Goal: Task Accomplishment & Management: Complete application form

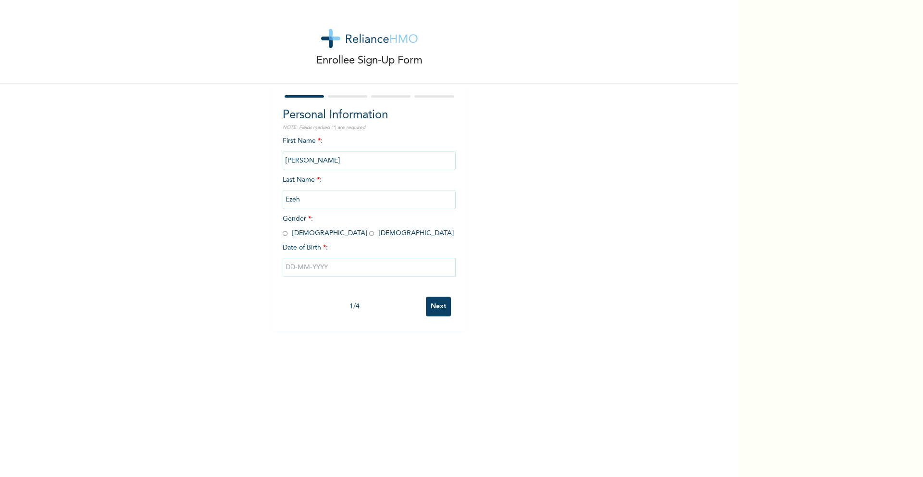
click at [369, 233] on input "radio" at bounding box center [371, 233] width 5 height 9
radio input "true"
click at [302, 265] on input "text" at bounding box center [369, 267] width 173 height 19
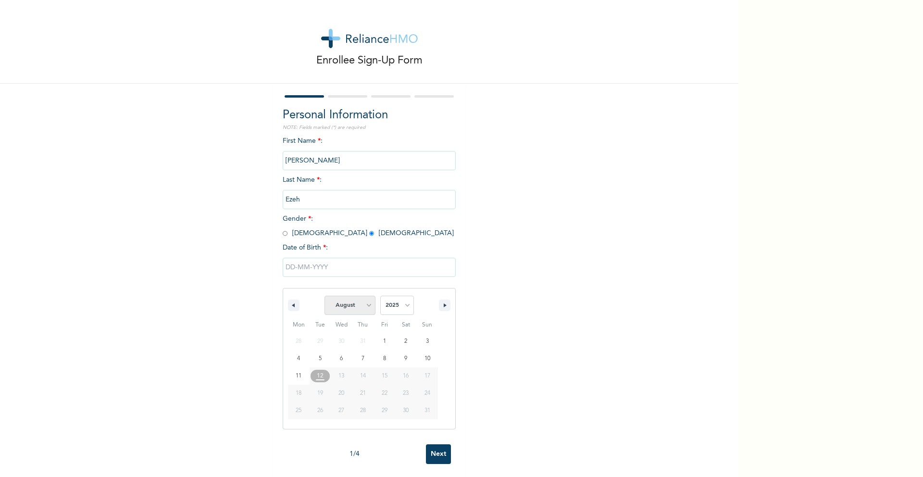
click at [349, 307] on select "January February March April May June July August September October November De…" at bounding box center [349, 305] width 51 height 19
select select "7"
click at [393, 306] on select "2025 2024 2023 2022 2021 2020 2019 2018 2017 2016 2015 2014 2013 2012 2011 2010…" at bounding box center [397, 305] width 34 height 19
select select "1997"
click at [348, 315] on span "January February March April May June July August September October November De…" at bounding box center [349, 305] width 51 height 29
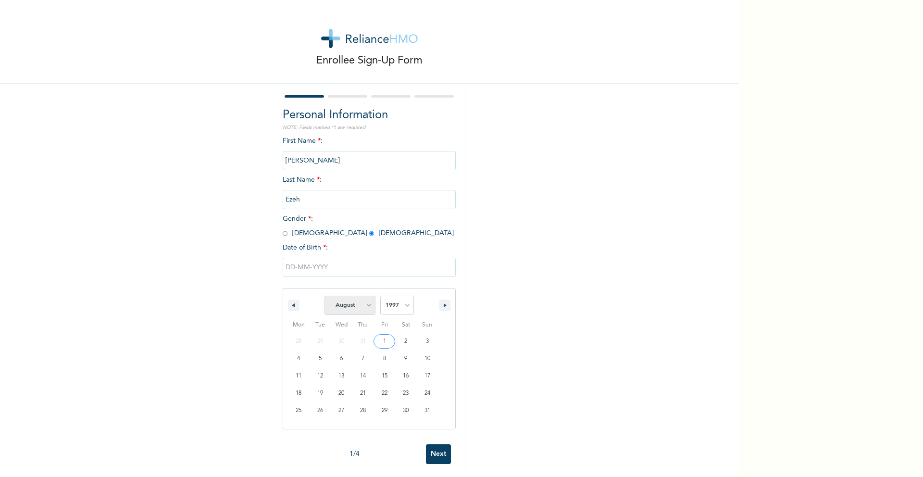
click at [349, 309] on select "January February March April May June July August September October November De…" at bounding box center [349, 305] width 51 height 19
select select "9"
type input "[DATE]"
click at [437, 312] on input "Next" at bounding box center [438, 306] width 25 height 20
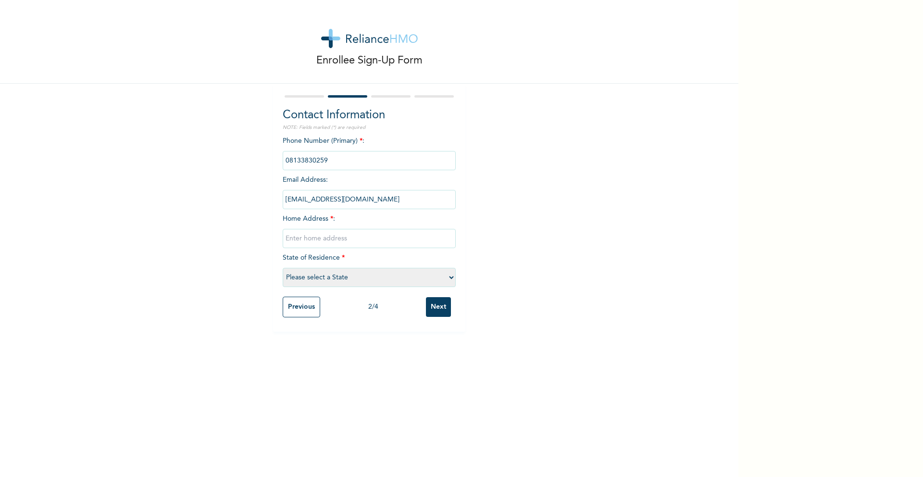
click at [302, 302] on input "Previous" at bounding box center [301, 306] width 37 height 21
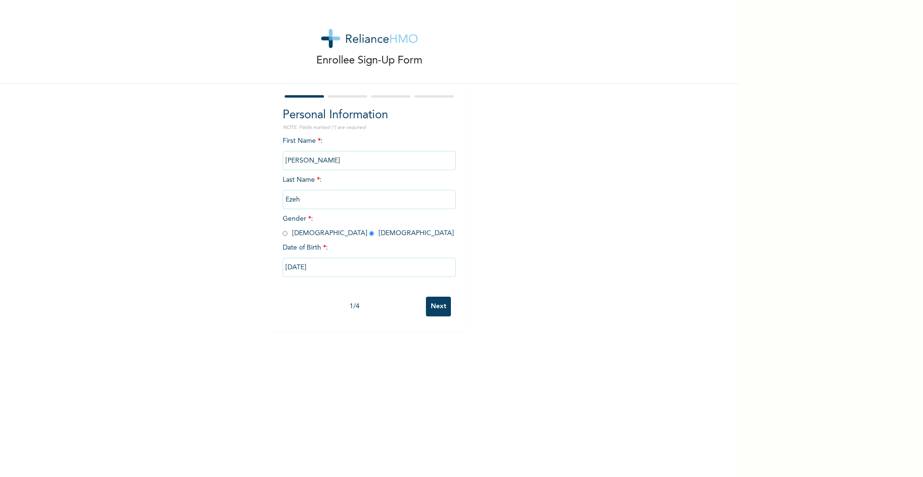
click at [453, 302] on div "1 / 4 Next" at bounding box center [369, 306] width 173 height 29
click at [439, 304] on input "Next" at bounding box center [438, 306] width 25 height 20
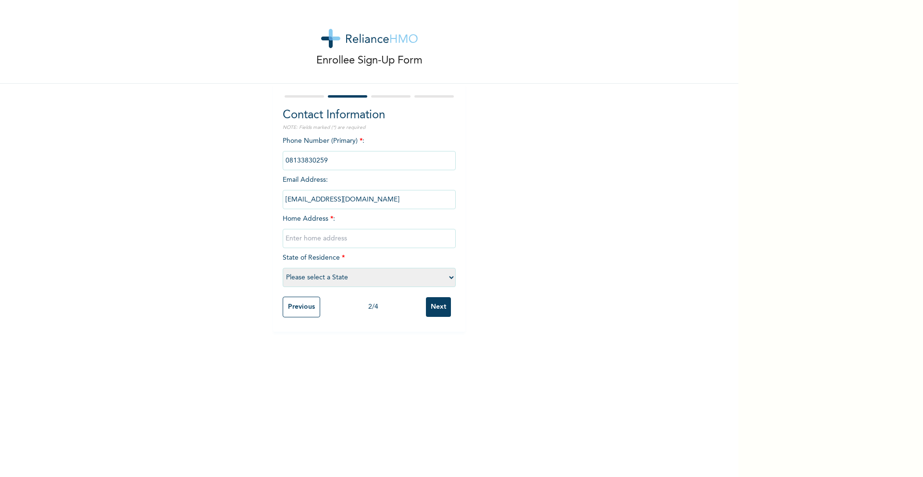
click at [313, 158] on input "phone" at bounding box center [369, 160] width 173 height 19
click at [344, 157] on input "phone" at bounding box center [369, 160] width 173 height 19
click at [316, 158] on input "phone" at bounding box center [369, 160] width 173 height 19
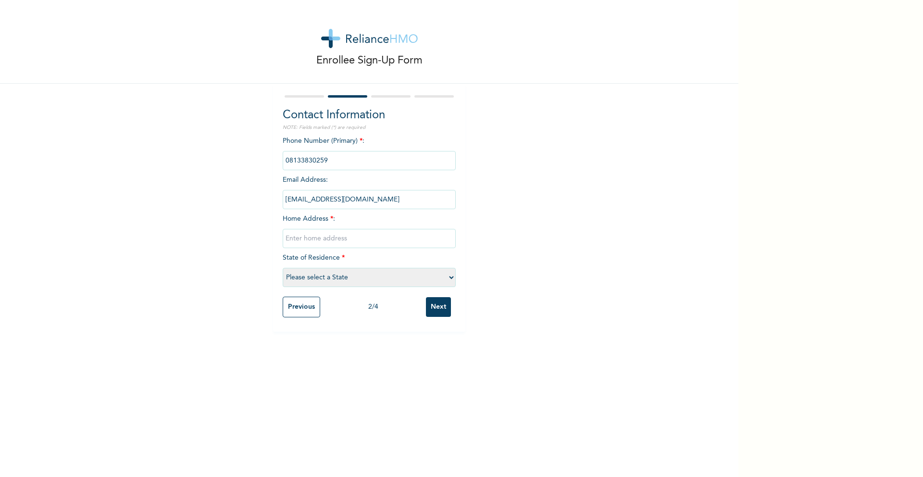
click at [361, 174] on div "Phone Number (Primary) * : Email Address : [EMAIL_ADDRESS][DOMAIN_NAME] Home Ad…" at bounding box center [369, 214] width 173 height 156
click at [322, 239] on input "text" at bounding box center [369, 238] width 173 height 19
type input "[STREET_ADDRESS]"
click at [328, 271] on select "Please select a State [PERSON_NAME] (FCT) [PERSON_NAME] Ibom [GEOGRAPHIC_DATA] …" at bounding box center [369, 277] width 173 height 19
select select "25"
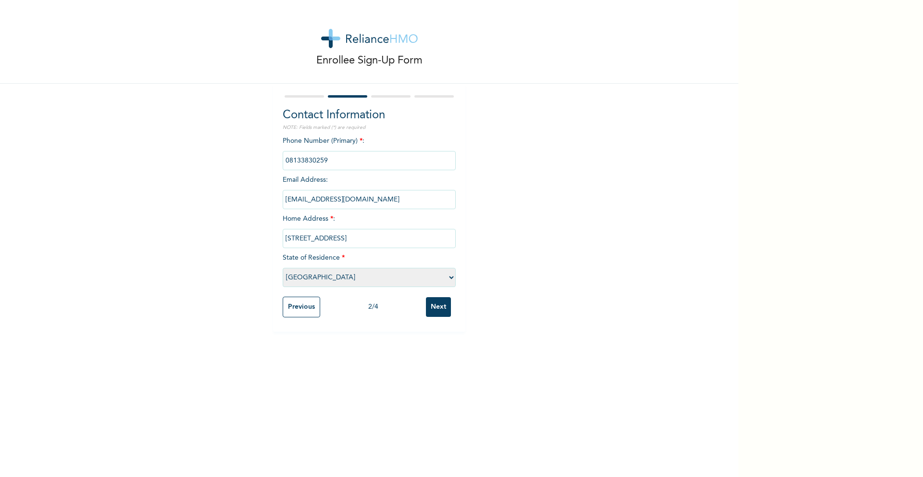
click at [316, 159] on input "phone" at bounding box center [369, 160] width 173 height 19
click at [333, 161] on input "phone" at bounding box center [369, 160] width 173 height 19
click at [316, 160] on input "phone" at bounding box center [369, 160] width 173 height 19
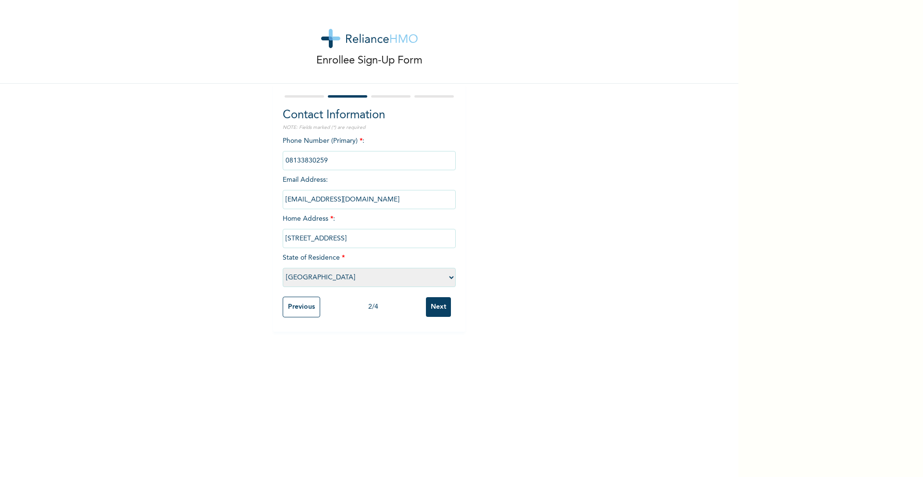
click at [316, 160] on input "phone" at bounding box center [369, 160] width 173 height 19
click at [333, 158] on input "phone" at bounding box center [369, 160] width 173 height 19
click at [380, 198] on input "[EMAIL_ADDRESS][DOMAIN_NAME]" at bounding box center [369, 199] width 173 height 19
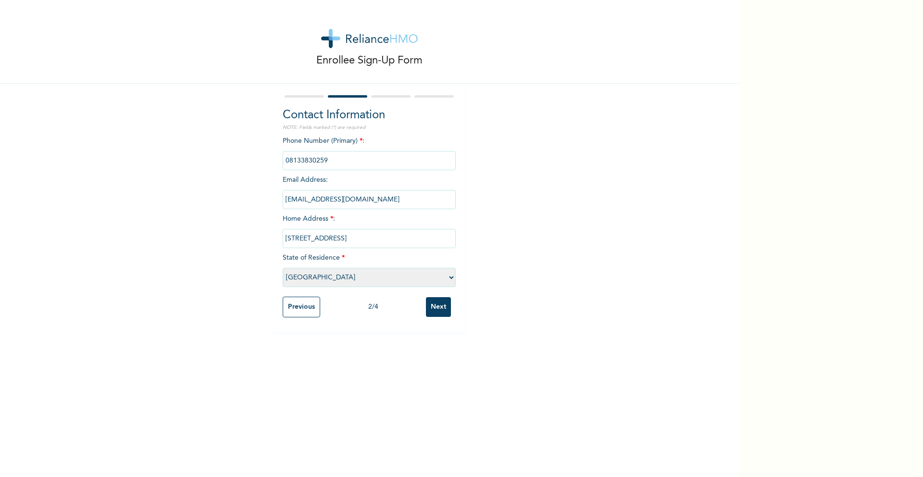
click at [380, 198] on input "[EMAIL_ADDRESS][DOMAIN_NAME]" at bounding box center [369, 199] width 173 height 19
click at [365, 155] on input "phone" at bounding box center [369, 160] width 173 height 19
click at [440, 308] on input "Next" at bounding box center [438, 307] width 25 height 20
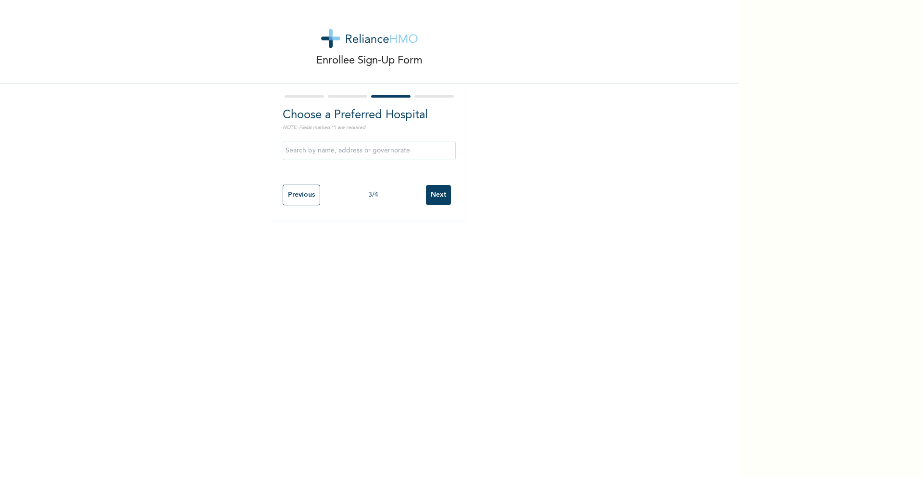
click at [318, 157] on input "text" at bounding box center [369, 150] width 173 height 19
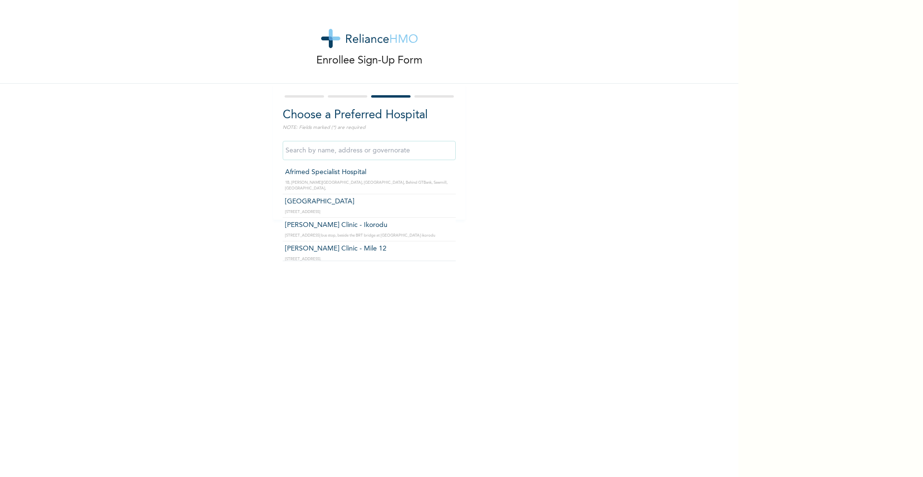
click at [304, 151] on input "text" at bounding box center [369, 150] width 173 height 19
type input "ajao estat"
drag, startPoint x: 318, startPoint y: 150, endPoint x: 282, endPoint y: 148, distance: 36.1
click at [282, 148] on div "Choose a Preferred Hospital NOTE: Fields marked (*) are required ajao estat Fir…" at bounding box center [369, 152] width 192 height 136
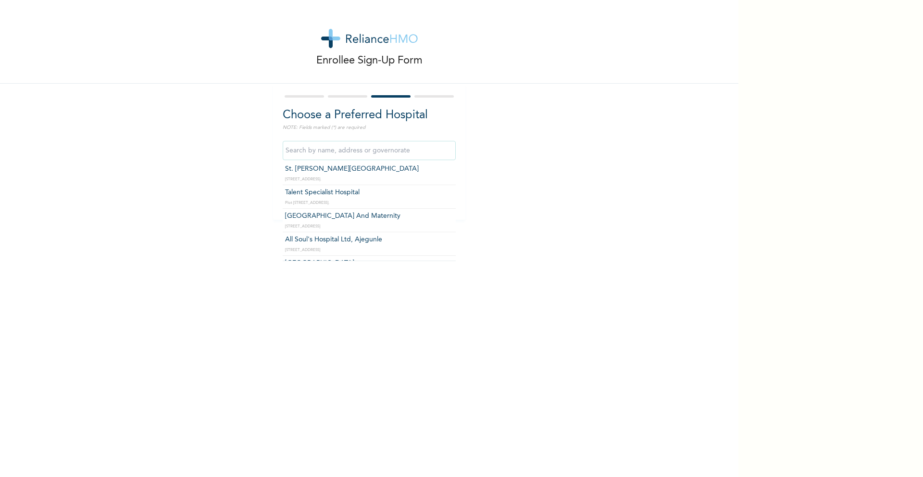
click at [302, 148] on input "text" at bounding box center [369, 150] width 173 height 19
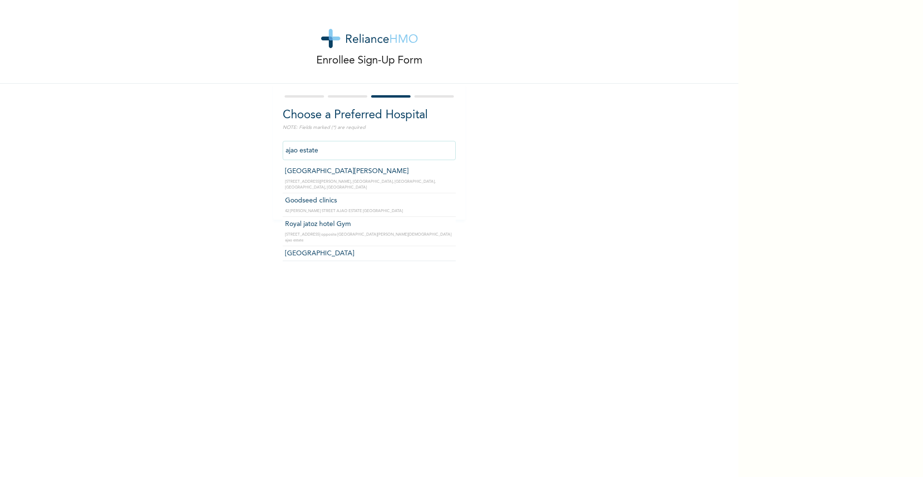
scroll to position [28, 0]
click at [364, 143] on input "Royal jatoz hotel Gym" at bounding box center [369, 150] width 173 height 19
click at [339, 148] on input "Royal jatoz hotel Gym" at bounding box center [369, 150] width 173 height 19
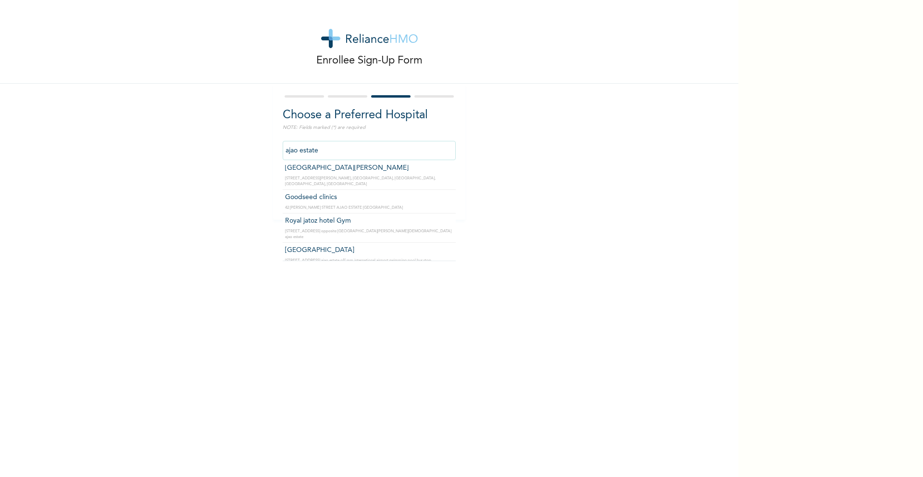
type input "[GEOGRAPHIC_DATA]"
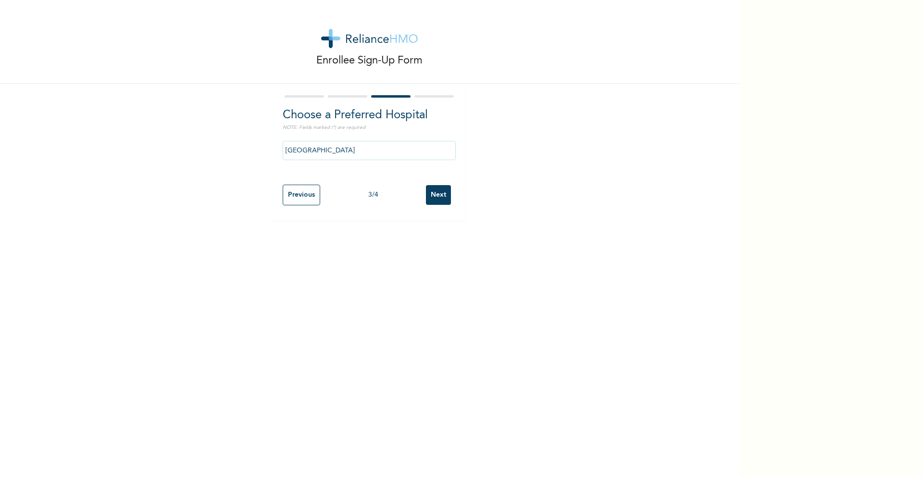
click at [431, 197] on input "Next" at bounding box center [438, 195] width 25 height 20
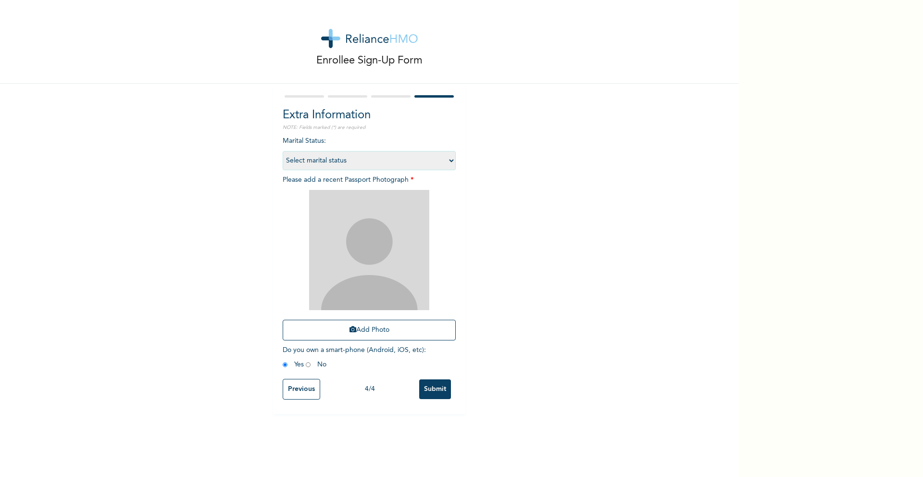
click at [405, 163] on select "Select marital status [DEMOGRAPHIC_DATA] Married [DEMOGRAPHIC_DATA] Widow/[DEMO…" at bounding box center [369, 160] width 173 height 19
select select "1"
click at [361, 238] on img at bounding box center [369, 250] width 120 height 120
click at [351, 327] on icon "button" at bounding box center [352, 329] width 7 height 7
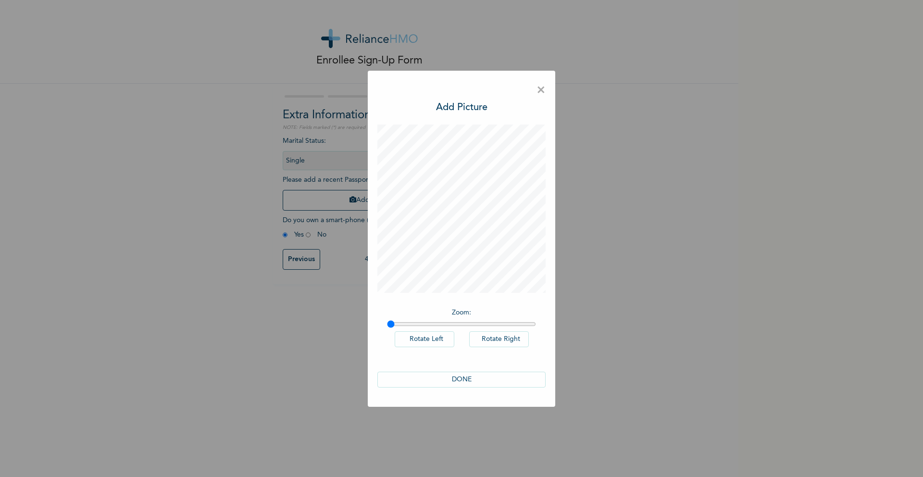
click at [460, 375] on button "DONE" at bounding box center [461, 379] width 168 height 16
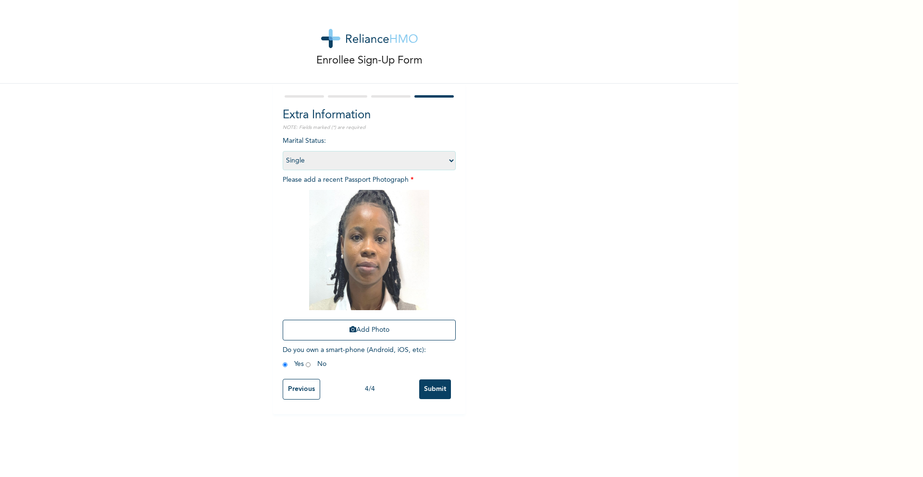
click at [429, 387] on input "Submit" at bounding box center [435, 389] width 32 height 20
